Goal: Task Accomplishment & Management: Manage account settings

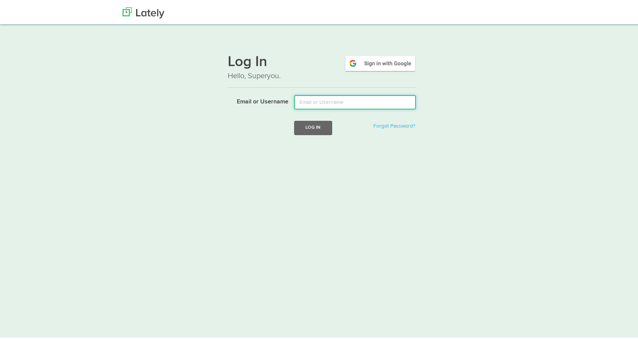
click at [328, 104] on input "Email or Username" at bounding box center [355, 100] width 122 height 14
type input "[EMAIL_ADDRESS][DOMAIN_NAME]"
click at [294, 119] on button "Log In" at bounding box center [313, 126] width 38 height 14
click at [342, 105] on input "Email or Username" at bounding box center [355, 100] width 122 height 14
type input "websitehlos@live.co.uk"
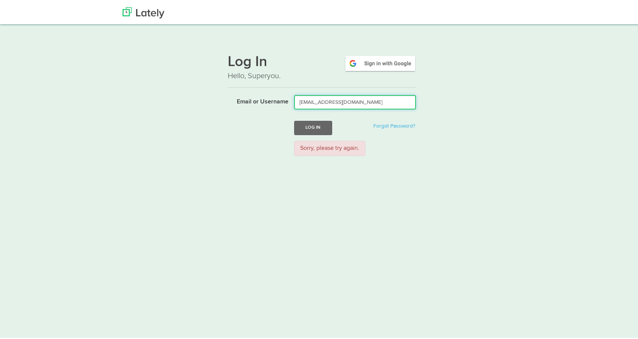
click at [294, 119] on button "Log In" at bounding box center [313, 126] width 38 height 14
click at [340, 104] on input "Email or Username" at bounding box center [355, 100] width 122 height 14
type input "w"
click at [382, 192] on html "Thanks! Schedule Your Demo You Are Awesome! We’re superpsyched to learn more ab…" at bounding box center [322, 174] width 644 height 348
click at [399, 126] on link "Forgot Password?" at bounding box center [394, 124] width 42 height 5
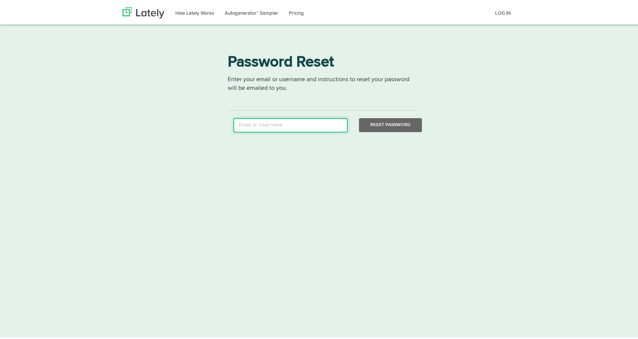
click at [314, 127] on input "email" at bounding box center [290, 123] width 114 height 14
type input "websitehlos@live.co.uk"
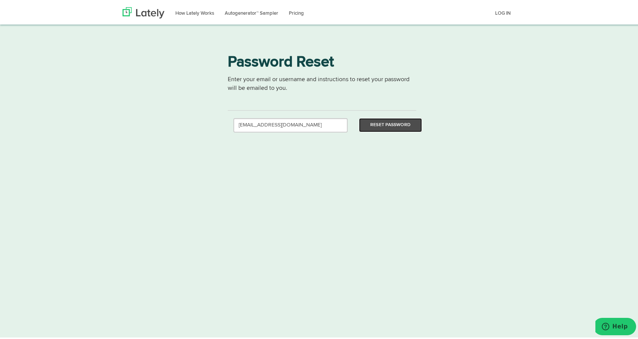
click at [411, 122] on button "Reset Password" at bounding box center [390, 123] width 63 height 14
